Goal: Task Accomplishment & Management: Complete application form

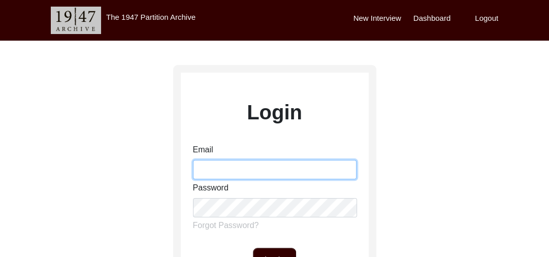
type input "[PERSON_NAME][EMAIL_ADDRESS][PERSON_NAME][DOMAIN_NAME]"
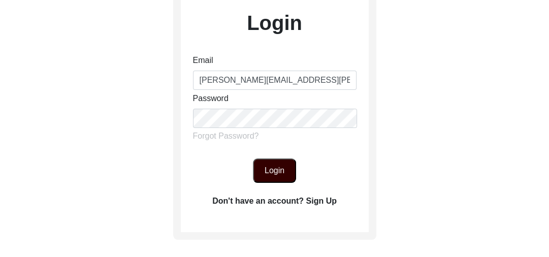
scroll to position [96, 0]
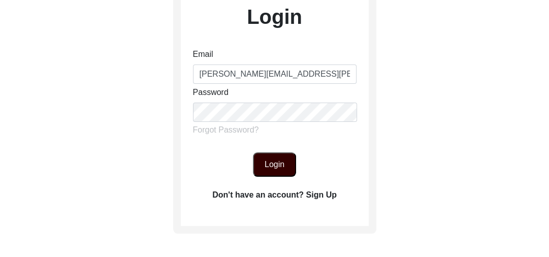
click at [264, 163] on button "Login" at bounding box center [274, 164] width 43 height 24
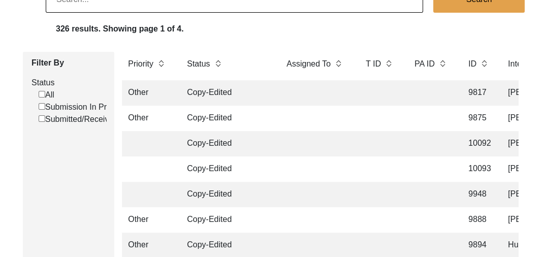
scroll to position [2574, 0]
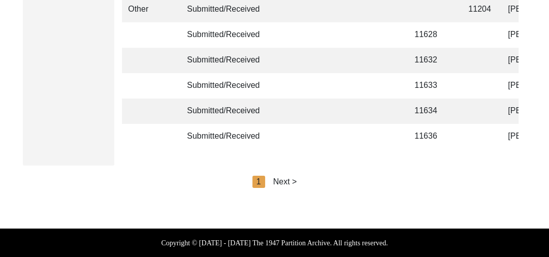
click at [284, 178] on div "Next >" at bounding box center [285, 182] width 24 height 12
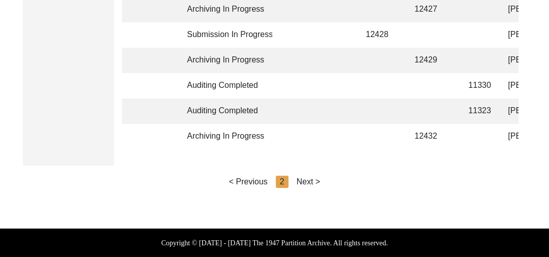
click at [315, 181] on div "Next >" at bounding box center [309, 182] width 24 height 12
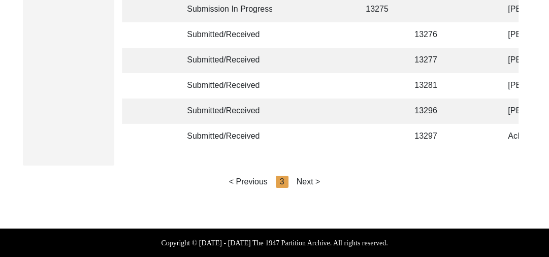
click at [315, 181] on div "Next >" at bounding box center [309, 182] width 24 height 12
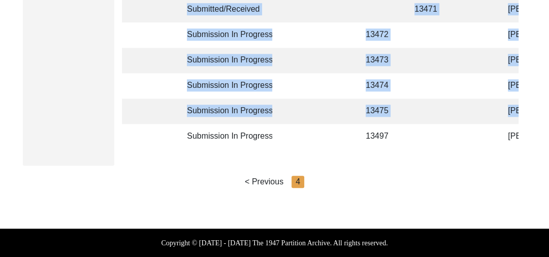
drag, startPoint x: 162, startPoint y: 142, endPoint x: 179, endPoint y: 146, distance: 17.8
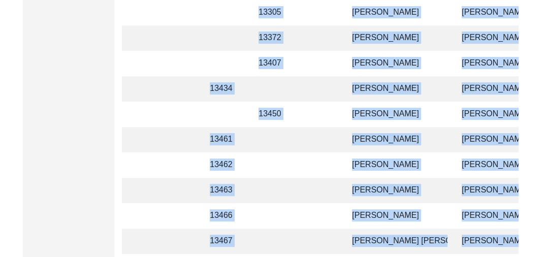
scroll to position [578, 0]
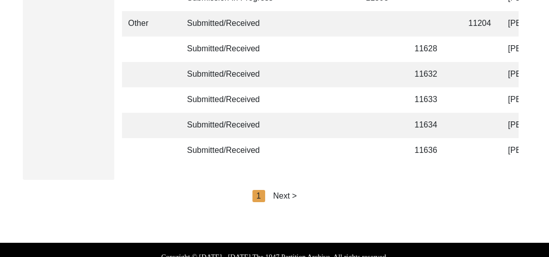
scroll to position [2574, 0]
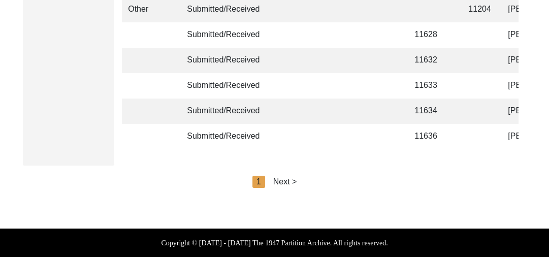
click at [289, 179] on div "Next >" at bounding box center [285, 182] width 24 height 12
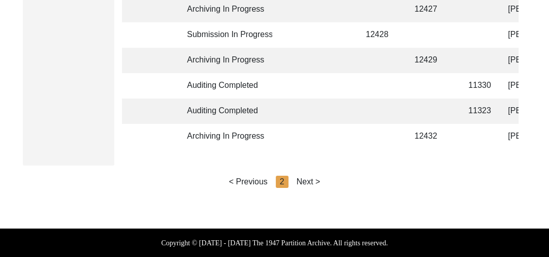
drag, startPoint x: 289, startPoint y: 179, endPoint x: 312, endPoint y: 176, distance: 23.1
click at [312, 176] on div "< Previous 2 Next >" at bounding box center [274, 182] width 91 height 12
click at [312, 176] on div "Next >" at bounding box center [309, 182] width 24 height 12
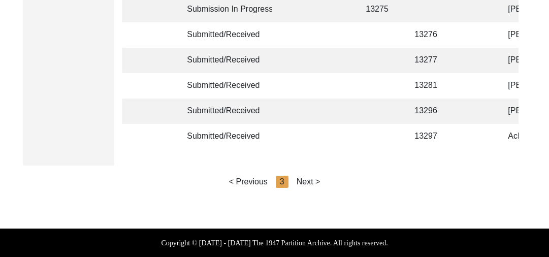
click at [312, 176] on div "Next >" at bounding box center [309, 182] width 24 height 12
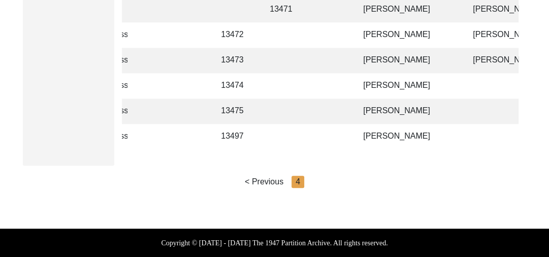
scroll to position [0, 147]
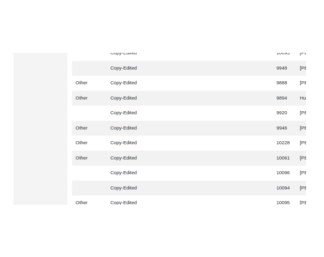
scroll to position [291, 0]
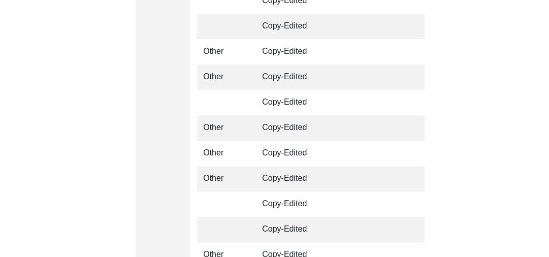
scroll to position [291, 0]
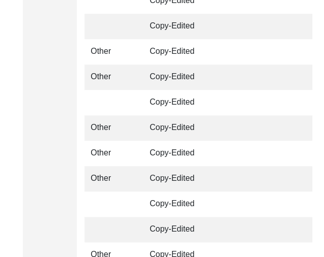
click at [179, 144] on td "Copy-Edited" at bounding box center [188, 153] width 91 height 25
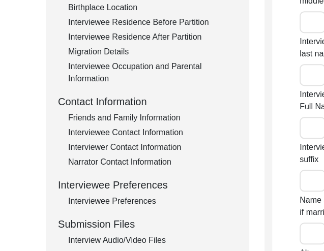
type input "Mr."
type input "[PERSON_NAME]"
type input "[DATE]"
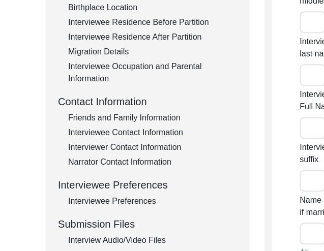
type input "79"
type input "[DEMOGRAPHIC_DATA]"
type input "Punjabi"
type input "[DEMOGRAPHIC_DATA]"
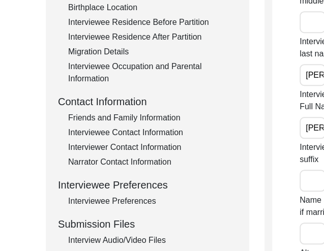
click at [179, 144] on div "Interviewer Contact Information" at bounding box center [152, 147] width 169 height 12
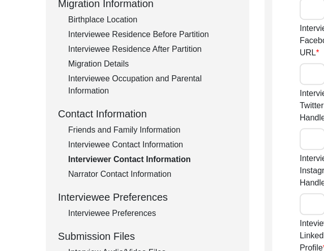
type input "9780788027"
type input "[PERSON_NAME][EMAIL_ADDRESS][PERSON_NAME][DOMAIN_NAME]"
type input "N/A"
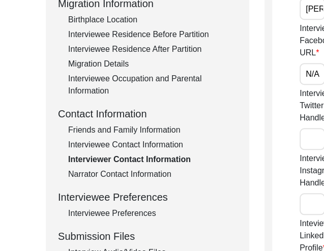
type input "N/A"
type input "[PERSON_NAME][EMAIL_ADDRESS][PERSON_NAME][DOMAIN_NAME]"
type input "N/A"
type input "NA"
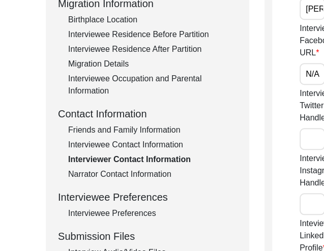
type input "N/A"
type input "NA"
type input "9780788027"
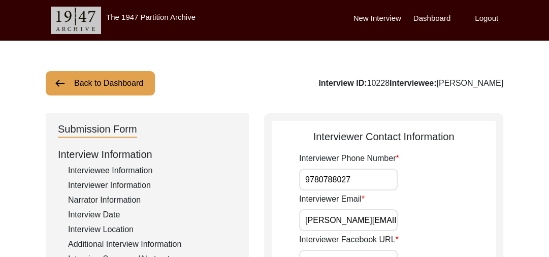
click at [75, 89] on button "Back to Dashboard" at bounding box center [100, 83] width 109 height 24
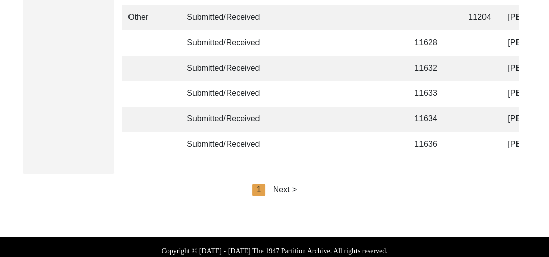
scroll to position [2574, 0]
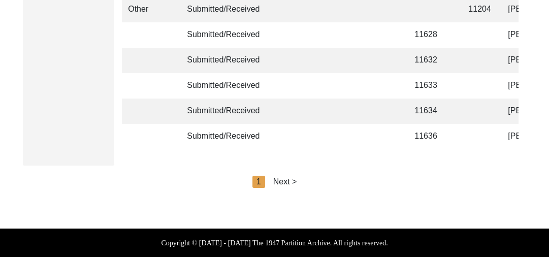
click at [286, 181] on div "Next >" at bounding box center [285, 182] width 24 height 12
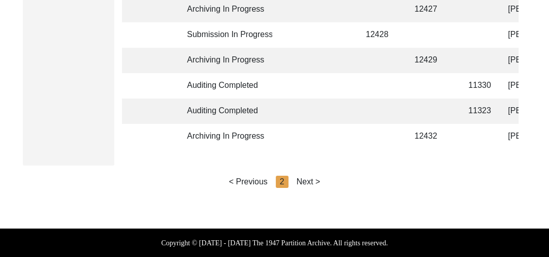
click at [314, 179] on div "Next >" at bounding box center [309, 182] width 24 height 12
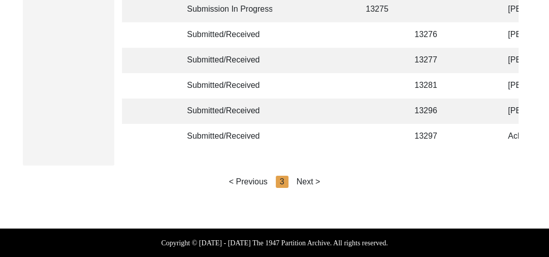
click at [314, 179] on div "Next >" at bounding box center [309, 182] width 24 height 12
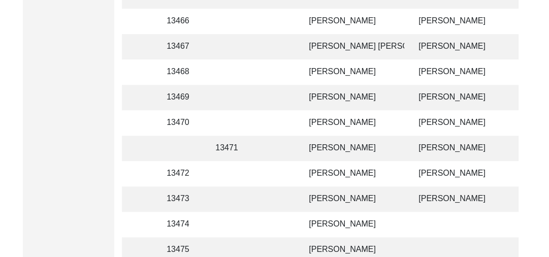
scroll to position [541, 0]
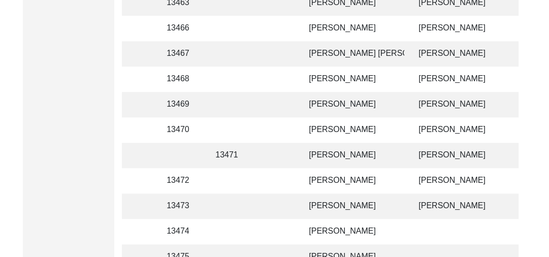
click at [323, 78] on td "[PERSON_NAME]" at bounding box center [354, 79] width 102 height 25
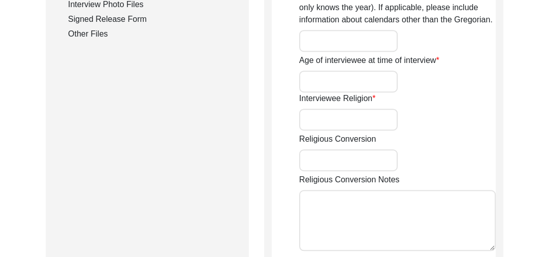
type input "[PERSON_NAME]"
type input "[DATE]"
type input "93 years"
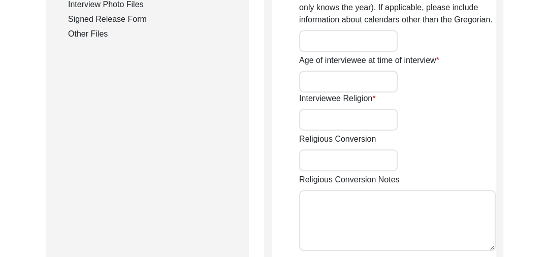
type input "[DEMOGRAPHIC_DATA]"
type input "Panjabi"
type input "[DEMOGRAPHIC_DATA]"
click at [111, 3] on div "Interview Photo Files" at bounding box center [152, 4] width 169 height 12
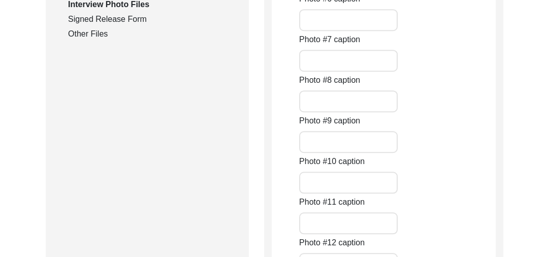
type input "A close pic of Interviewee"
type input "pic of interviewee"
type input "A pic of interviewee signing a release form"
type input "a pic of interviewee showing a Gun"
type input "A close pic of interviewee"
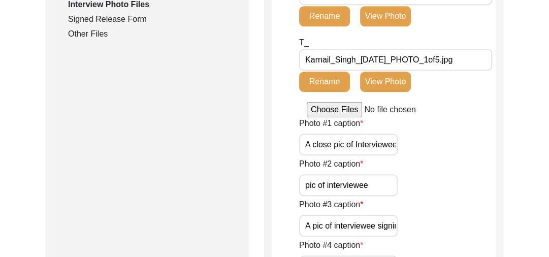
click at [323, 76] on button "View Photo" at bounding box center [385, 82] width 51 height 20
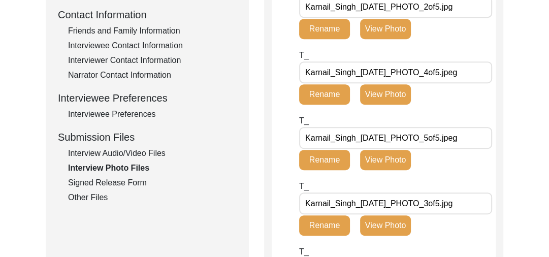
scroll to position [380, 0]
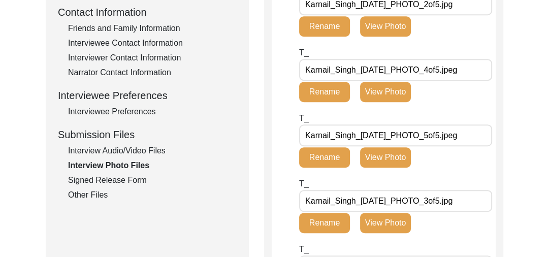
click at [137, 149] on div "Interview Audio/Video Files" at bounding box center [152, 151] width 169 height 12
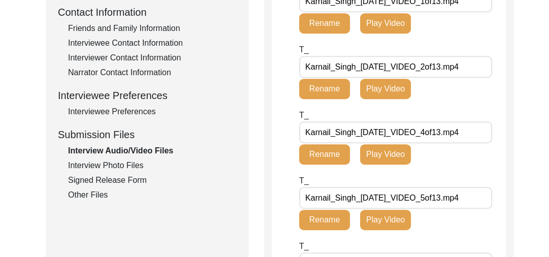
click at [323, 34] on button "Play Video" at bounding box center [385, 23] width 51 height 20
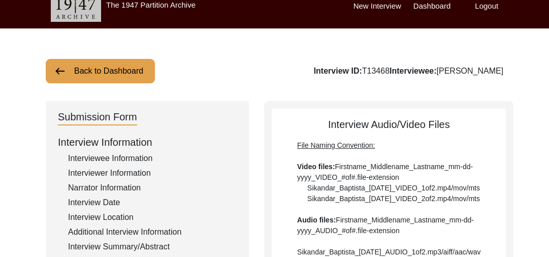
scroll to position [0, 0]
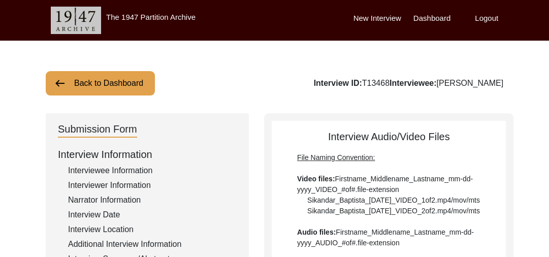
click at [58, 79] on img at bounding box center [60, 83] width 12 height 12
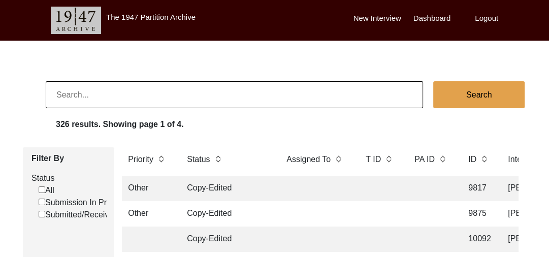
scroll to position [2574, 0]
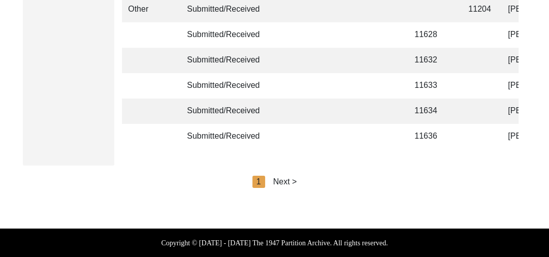
click at [285, 184] on div "Next >" at bounding box center [285, 182] width 24 height 12
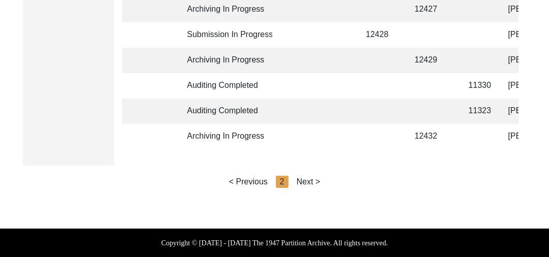
click at [301, 181] on div "Next >" at bounding box center [309, 182] width 24 height 12
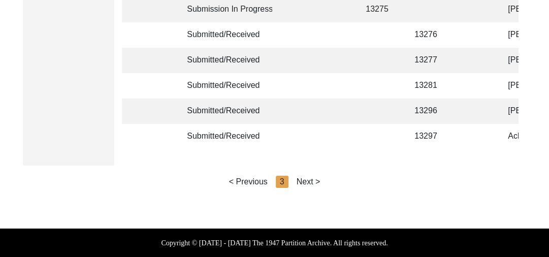
click at [309, 181] on div "Next >" at bounding box center [309, 182] width 24 height 12
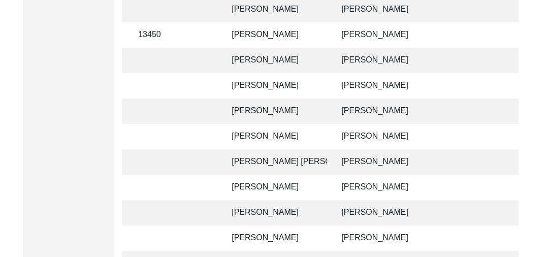
scroll to position [433, 0]
click at [257, 213] on td "[PERSON_NAME]" at bounding box center [277, 212] width 102 height 25
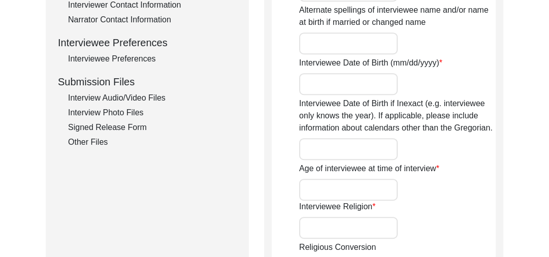
type input "[PERSON_NAME]"
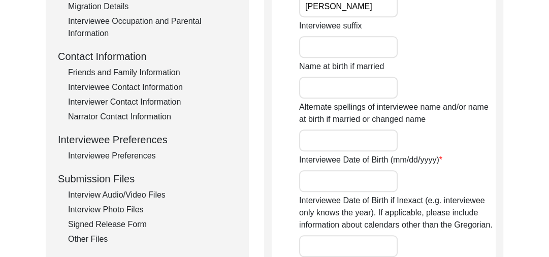
scroll to position [342, 0]
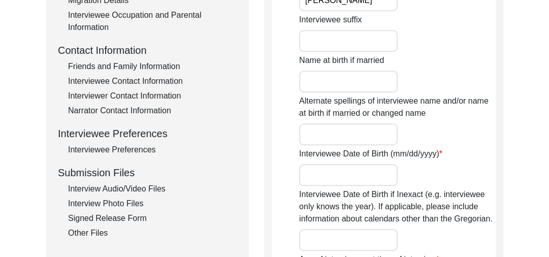
click at [133, 188] on div "Interview Audio/Video Files" at bounding box center [152, 189] width 169 height 12
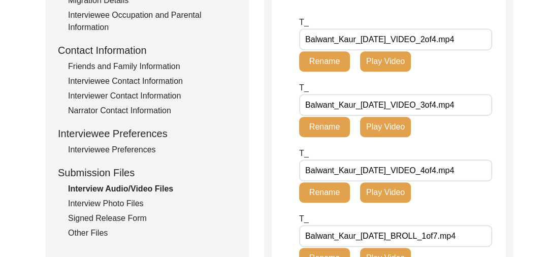
click at [323, 72] on button "Play Video" at bounding box center [385, 61] width 51 height 20
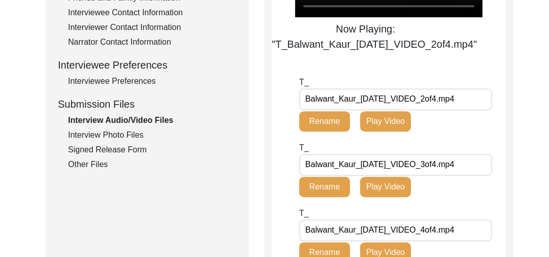
scroll to position [416, 0]
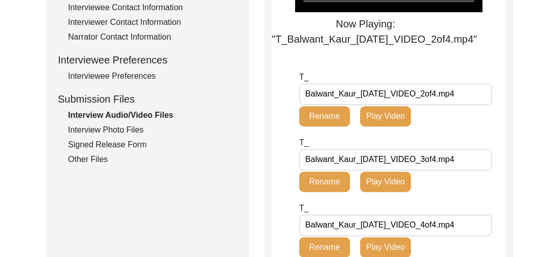
click at [323, 127] on button "Play Video" at bounding box center [385, 116] width 51 height 20
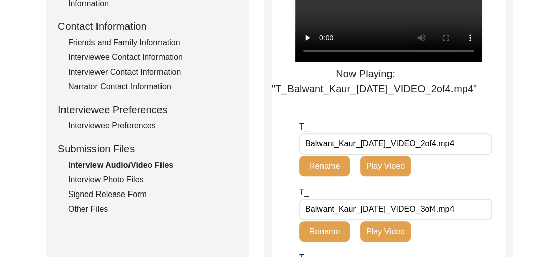
scroll to position [345, 0]
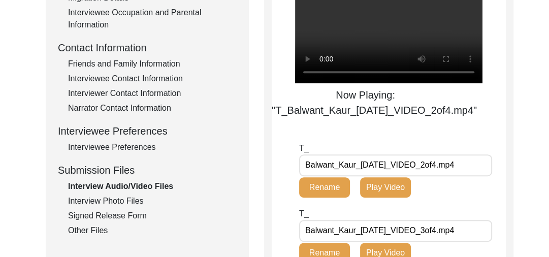
click at [323, 26] on video at bounding box center [389, 36] width 188 height 94
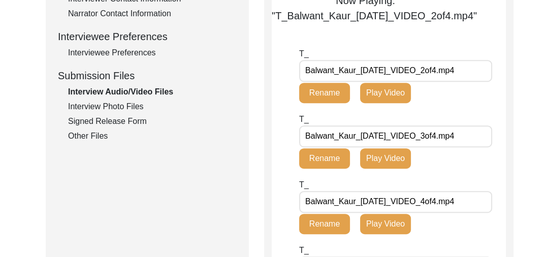
scroll to position [442, 0]
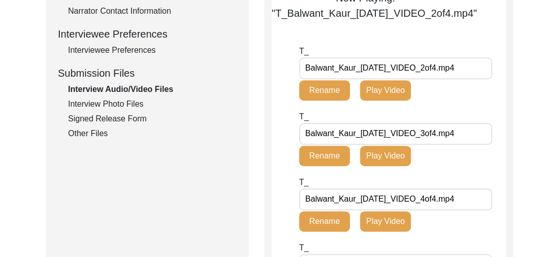
click at [323, 101] on button "Play Video" at bounding box center [385, 90] width 51 height 20
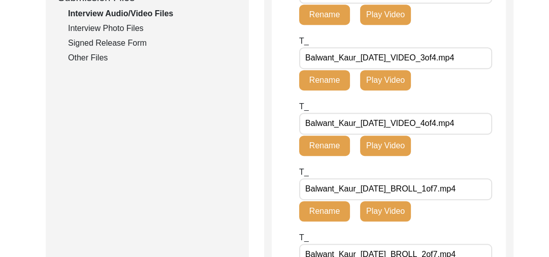
scroll to position [527, 0]
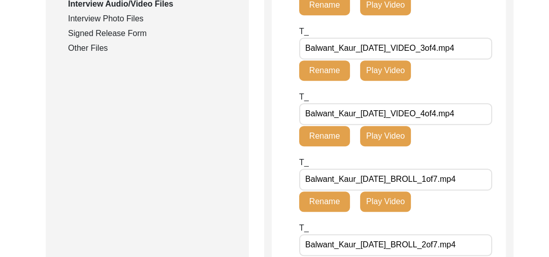
click at [323, 15] on button "Play Video" at bounding box center [385, 5] width 51 height 20
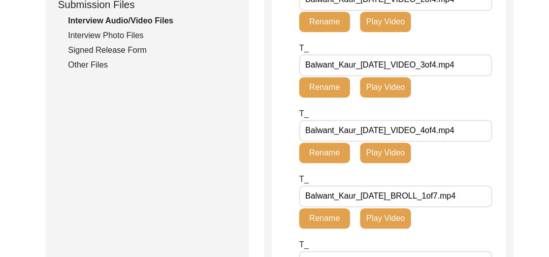
scroll to position [513, 0]
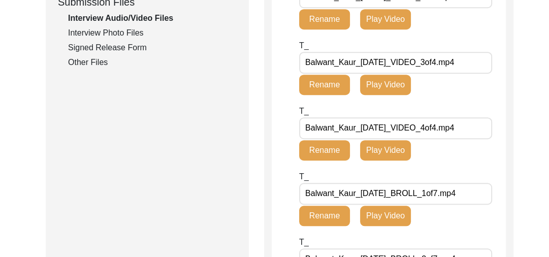
click at [323, 95] on button "Play Video" at bounding box center [385, 85] width 51 height 20
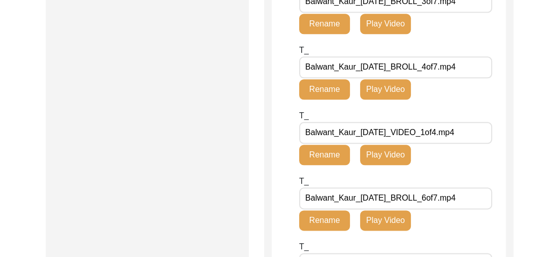
scroll to position [839, 0]
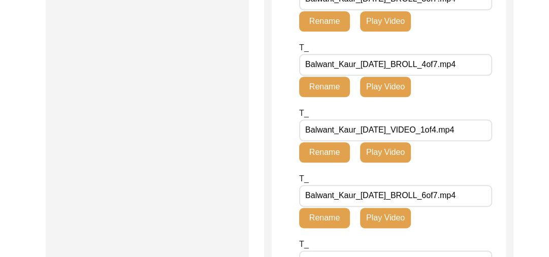
click at [323, 163] on button "Play Video" at bounding box center [385, 152] width 51 height 20
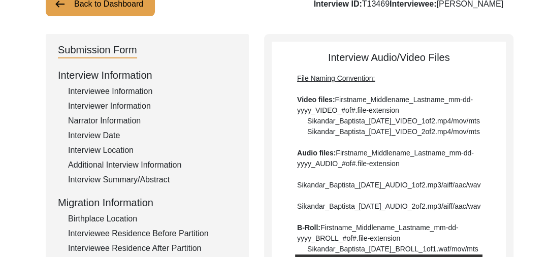
scroll to position [77, 0]
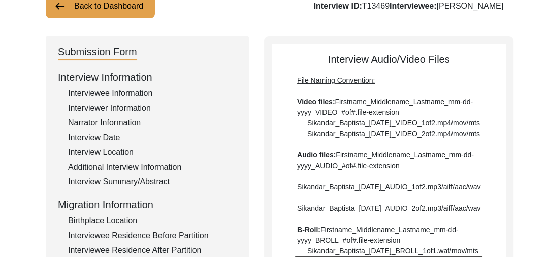
click at [54, 2] on img at bounding box center [60, 6] width 12 height 12
